Goal: Task Accomplishment & Management: Manage account settings

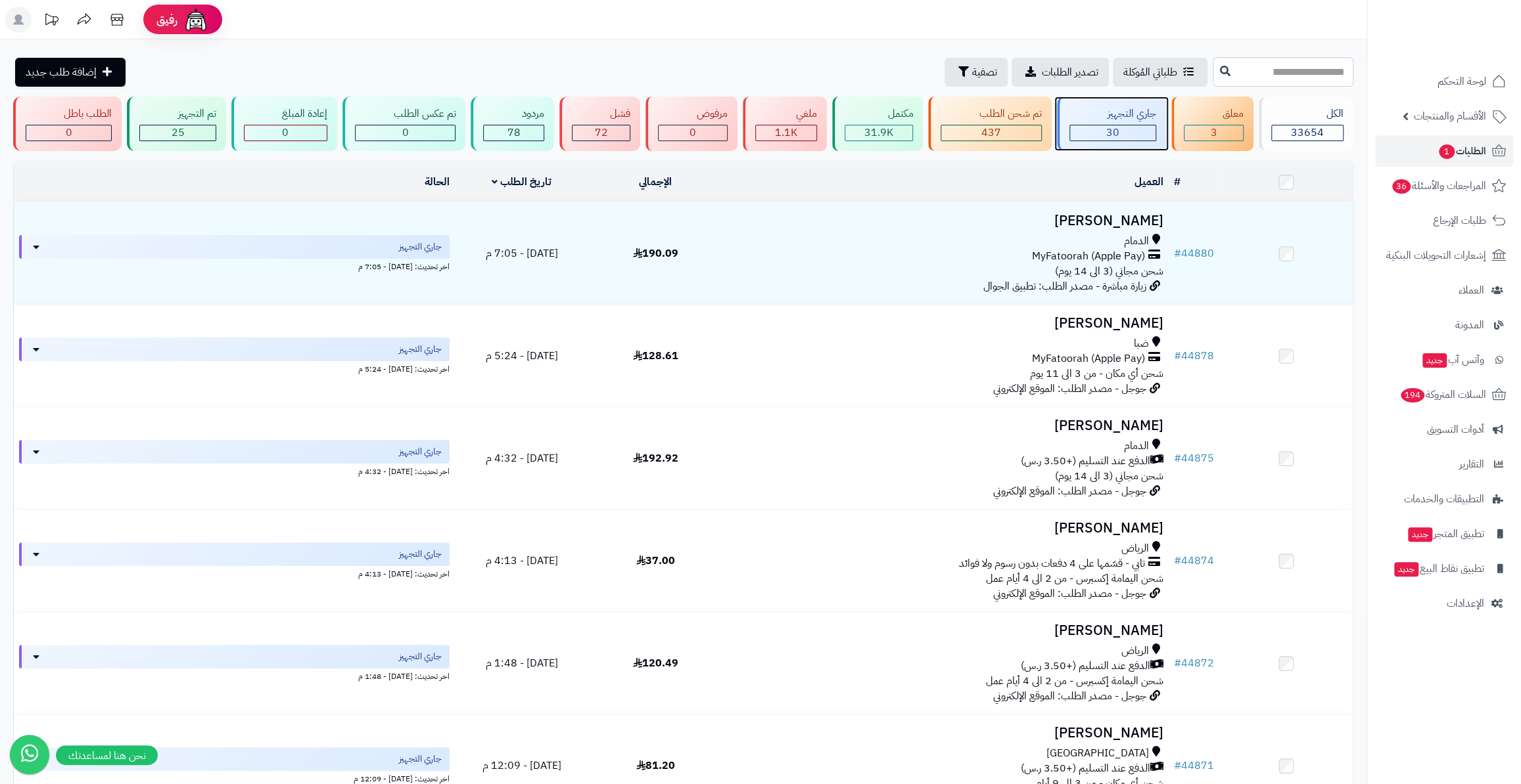
click at [1128, 116] on div "جاري التجهيز" at bounding box center [1112, 114] width 87 height 15
click at [1084, 120] on div "جاري التجهيز" at bounding box center [1112, 114] width 87 height 15
click at [1446, 160] on link "الطلبات 1" at bounding box center [1444, 151] width 138 height 32
click at [1106, 140] on div "30" at bounding box center [1112, 133] width 87 height 17
